Goal: Information Seeking & Learning: Learn about a topic

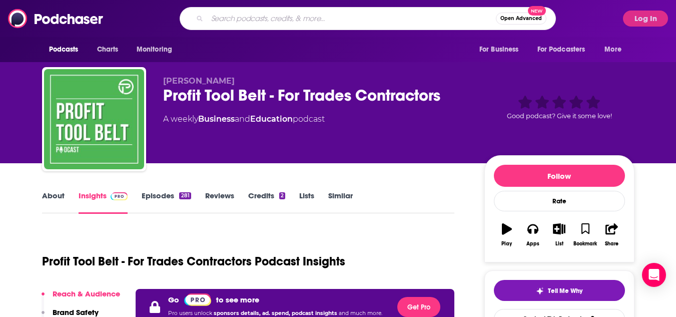
click at [234, 16] on input "Search podcasts, credits, & more..." at bounding box center [351, 19] width 289 height 16
paste input "Right About Now with [PERSON_NAME]"
type input "Right About Now with [PERSON_NAME]"
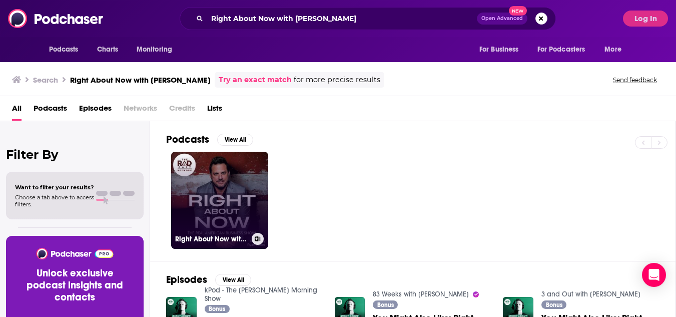
click at [200, 187] on link "Right About Now with [PERSON_NAME]" at bounding box center [219, 200] width 97 height 97
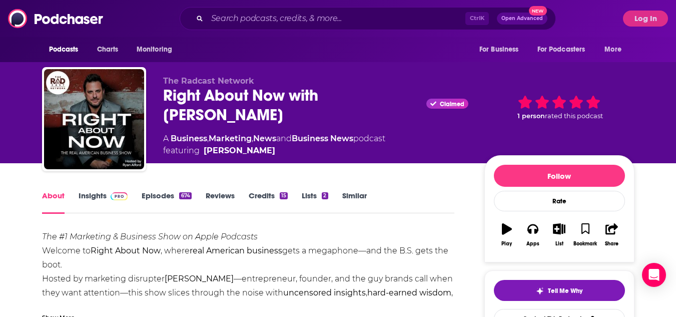
click at [86, 200] on link "Insights" at bounding box center [104, 202] width 50 height 23
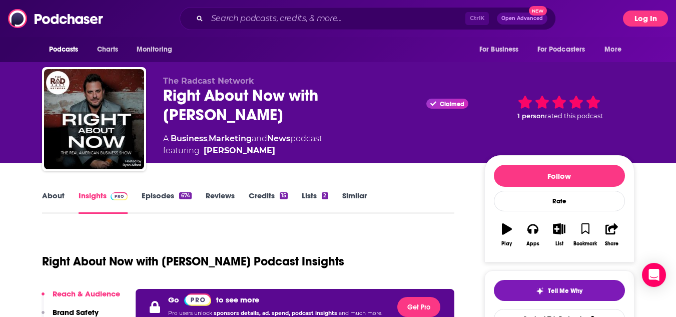
click at [644, 16] on button "Log In" at bounding box center [645, 19] width 45 height 16
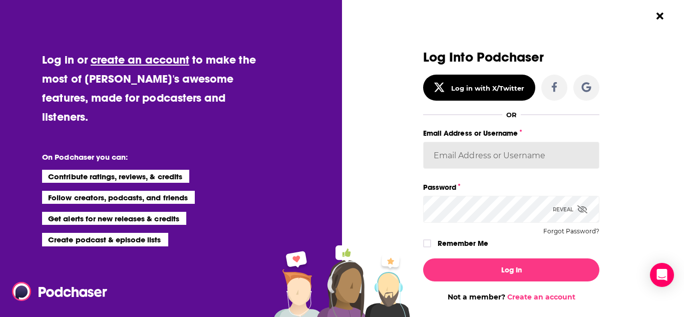
click at [475, 153] on input "Email Address or Username" at bounding box center [511, 155] width 176 height 27
type input "Spiral5-G1"
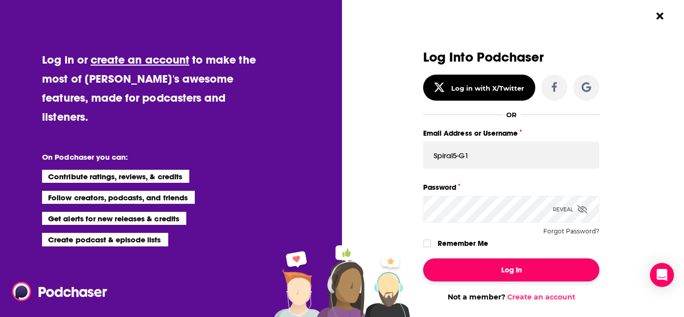
click at [511, 259] on button "Log In" at bounding box center [511, 269] width 176 height 23
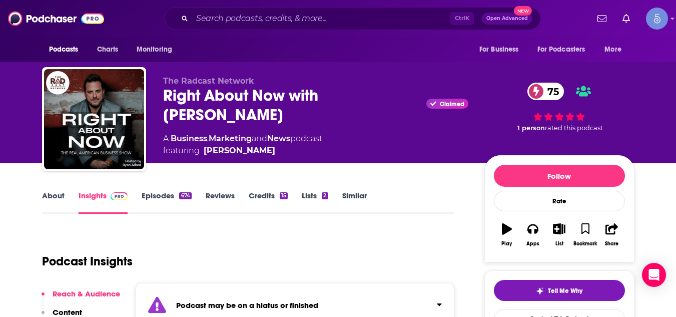
drag, startPoint x: 164, startPoint y: 98, endPoint x: 375, endPoint y: 3, distance: 231.5
click at [283, 98] on div "Right About Now with [PERSON_NAME] Claimed 75" at bounding box center [315, 105] width 305 height 39
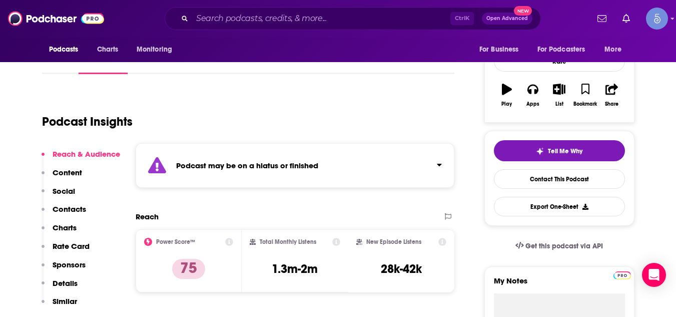
scroll to position [140, 0]
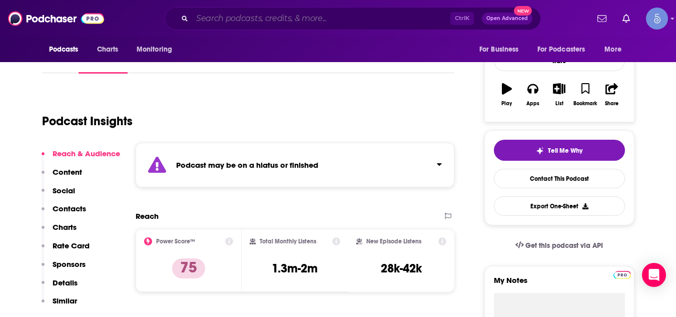
click at [272, 21] on input "Search podcasts, credits, & more..." at bounding box center [321, 19] width 258 height 16
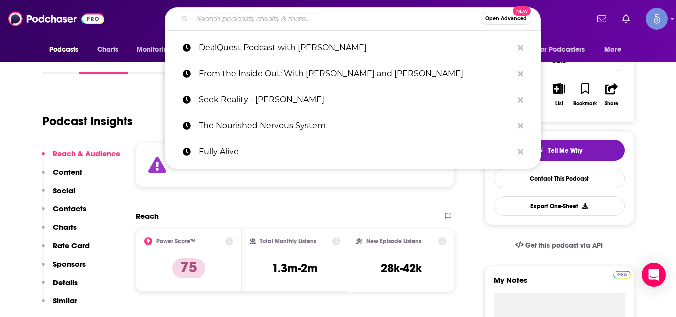
paste input "Graced Health"
type input "Graced Health"
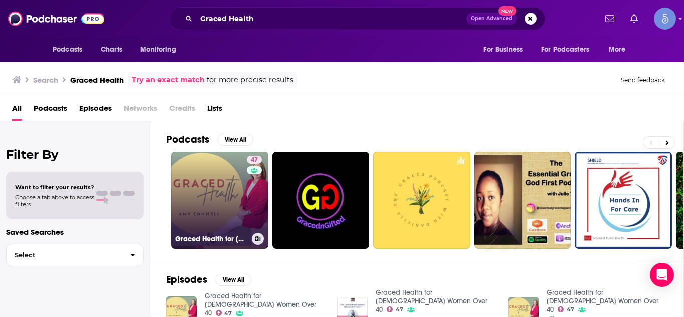
click at [209, 163] on link "47 Graced Health for [DEMOGRAPHIC_DATA] Women Over 40" at bounding box center [219, 200] width 97 height 97
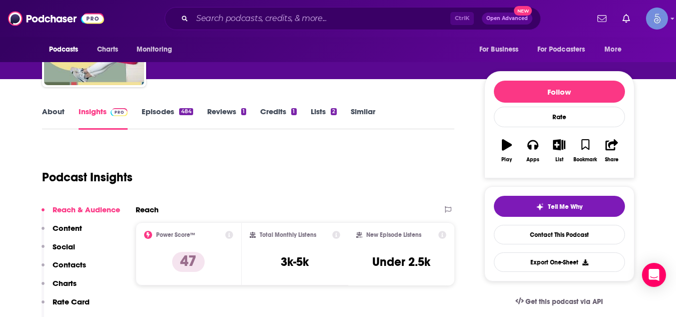
scroll to position [100, 0]
